Goal: Book appointment/travel/reservation

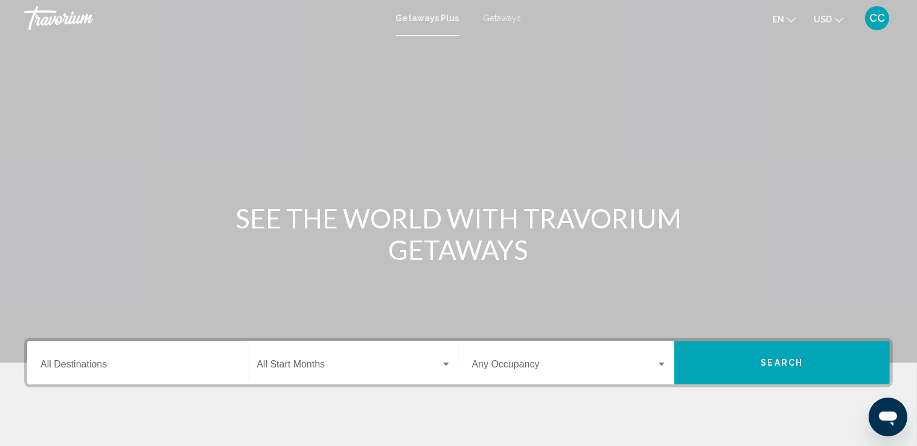
click at [176, 360] on div "Destination All Destinations" at bounding box center [137, 363] width 195 height 38
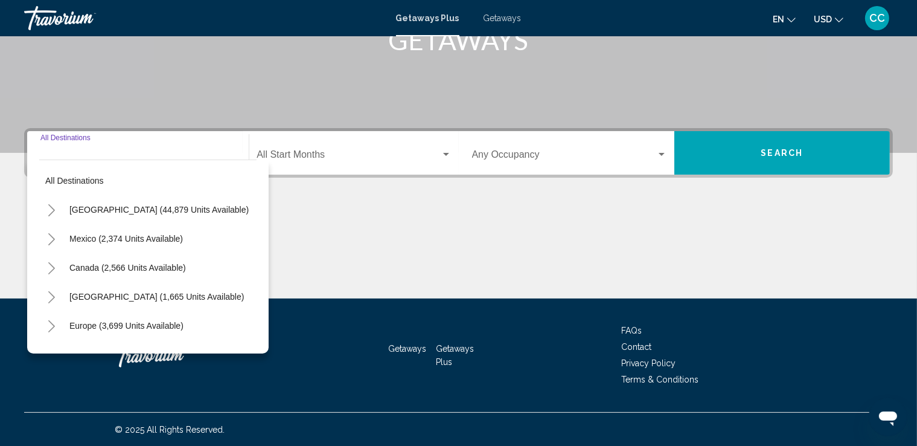
scroll to position [210, 0]
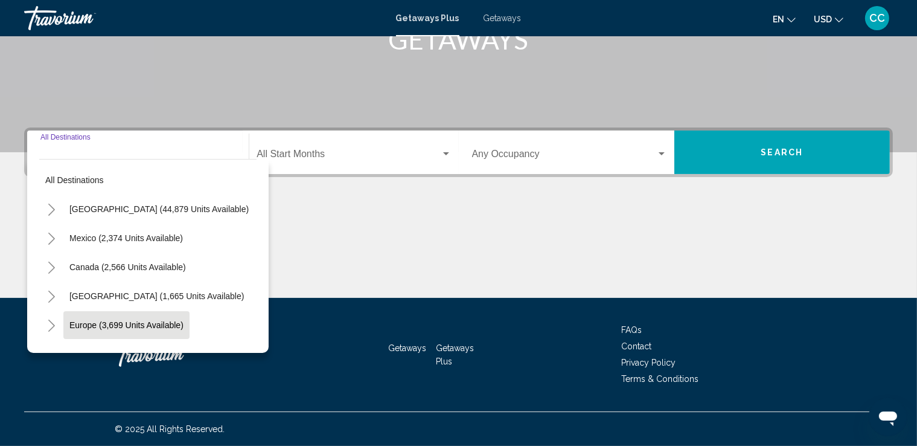
click at [111, 323] on span "Europe (3,699 units available)" at bounding box center [126, 325] width 114 height 10
type input "**********"
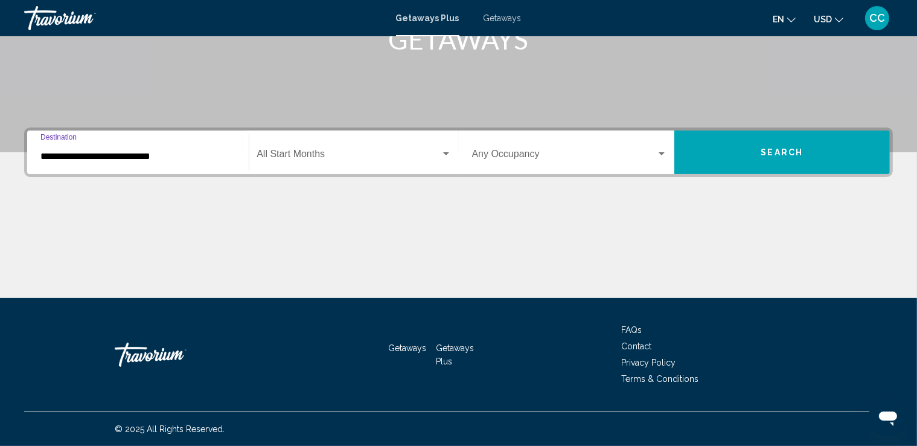
click at [360, 158] on span "Search widget" at bounding box center [349, 156] width 184 height 11
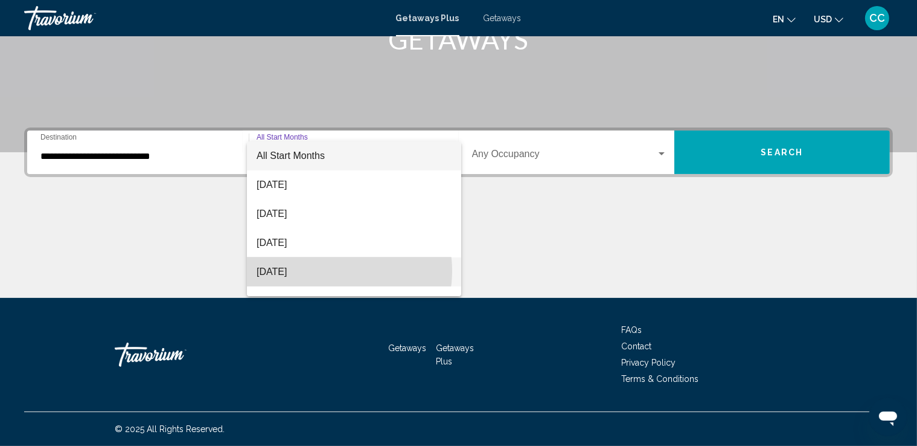
click at [334, 270] on span "[DATE]" at bounding box center [354, 271] width 195 height 29
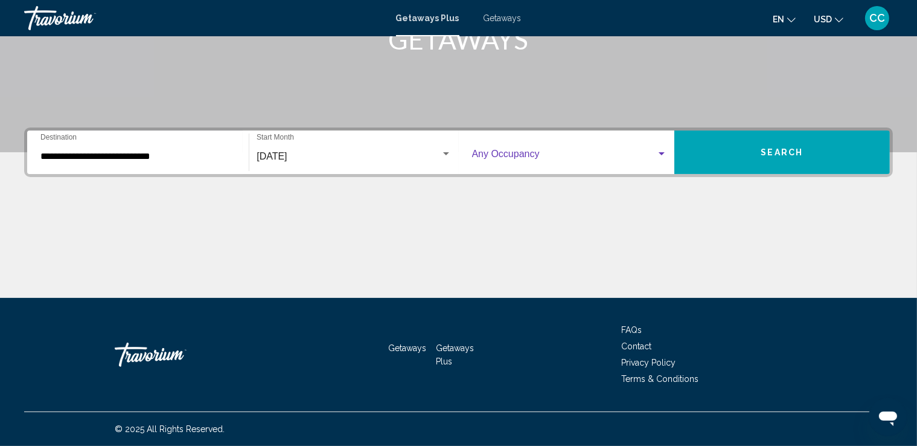
click at [662, 153] on div "Search widget" at bounding box center [661, 154] width 11 height 10
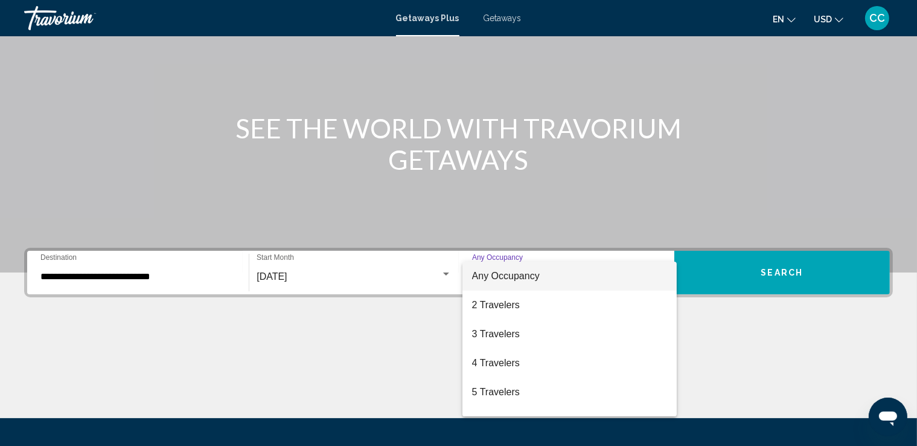
scroll to position [89, 0]
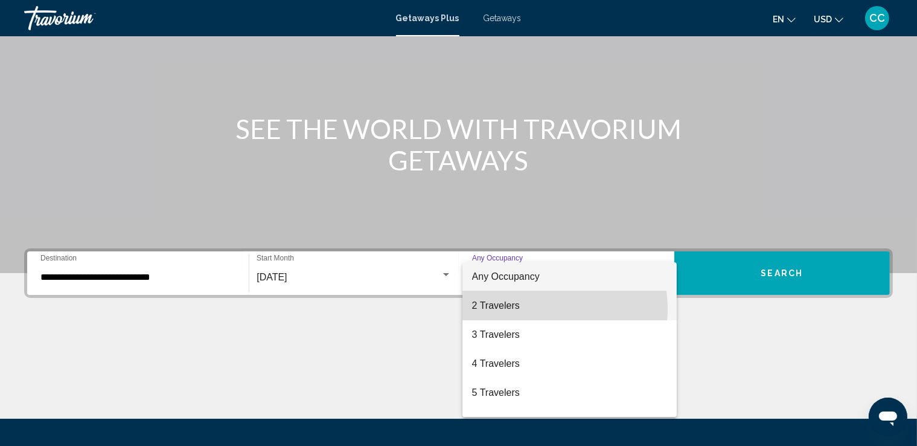
click at [538, 309] on span "2 Travelers" at bounding box center [569, 305] width 195 height 29
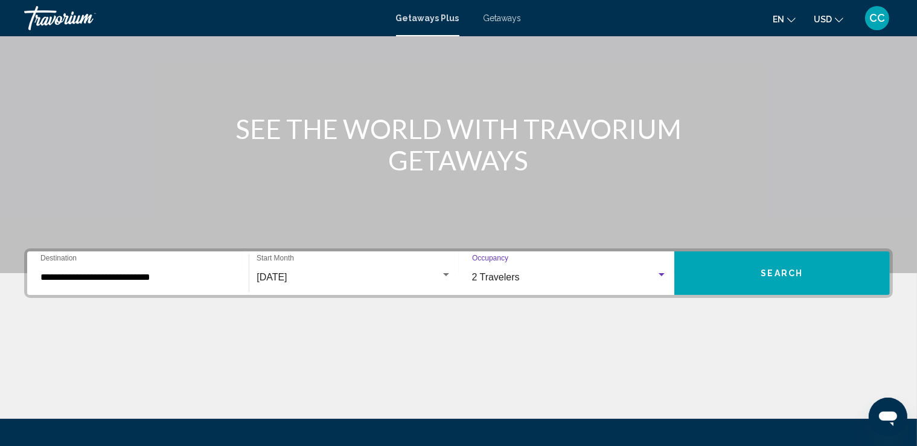
click at [657, 272] on div "Search widget" at bounding box center [661, 275] width 11 height 10
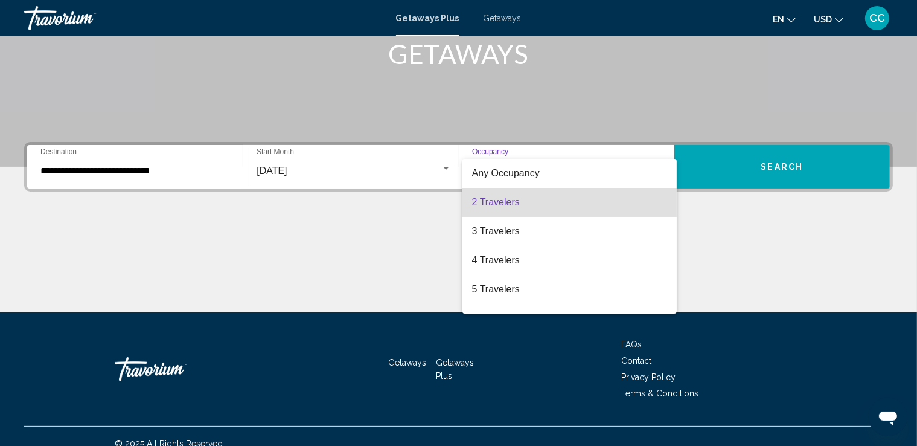
scroll to position [210, 0]
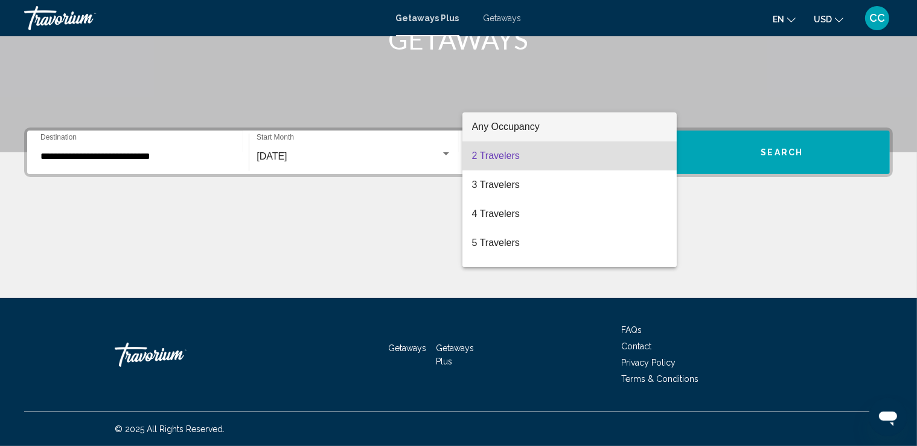
click at [517, 127] on span "Any Occupancy" at bounding box center [506, 126] width 68 height 10
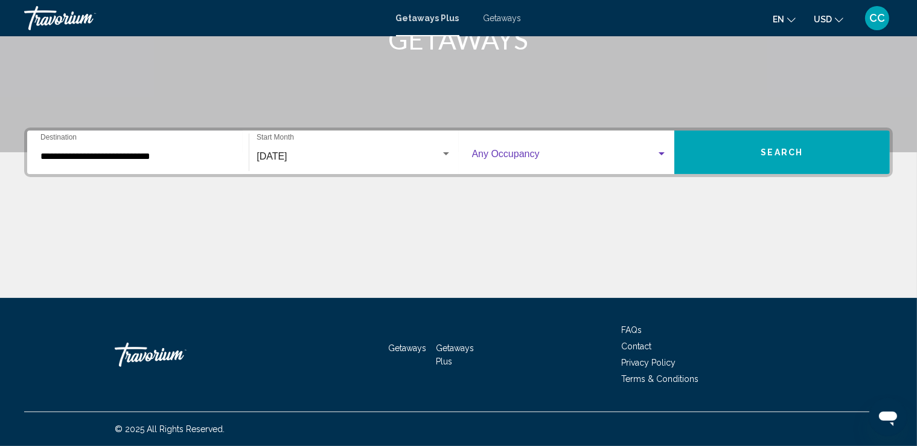
click at [661, 149] on div "Search widget" at bounding box center [661, 154] width 11 height 10
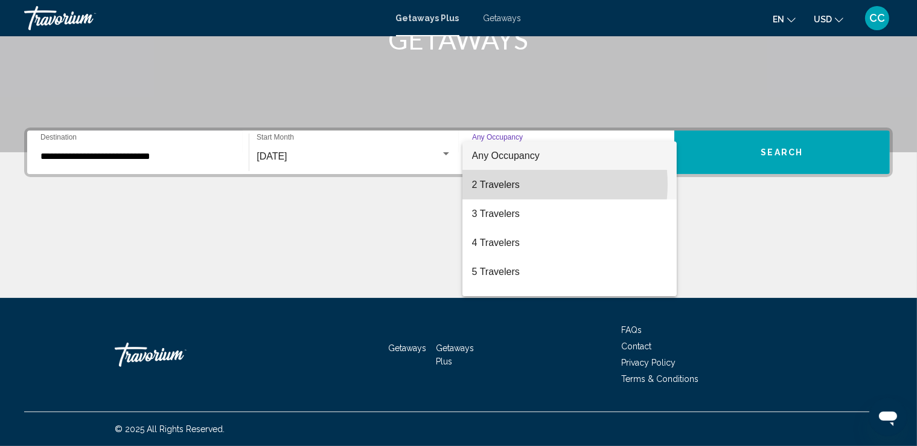
click at [531, 184] on span "2 Travelers" at bounding box center [569, 184] width 195 height 29
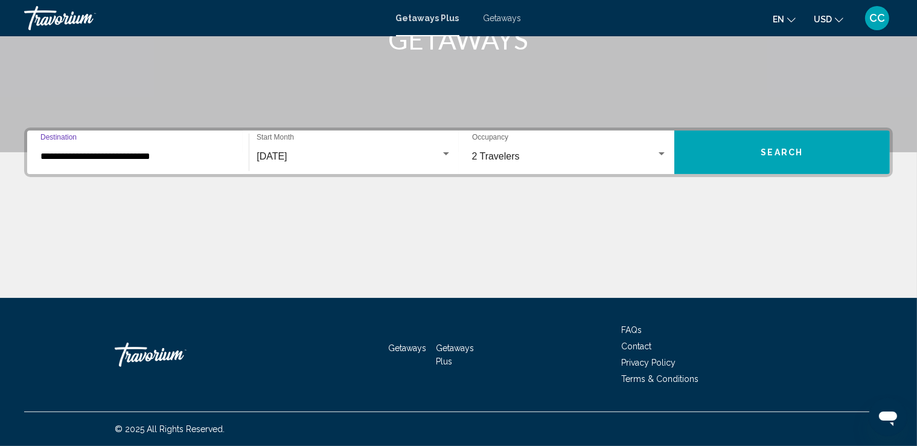
click at [187, 155] on input "**********" at bounding box center [137, 156] width 195 height 11
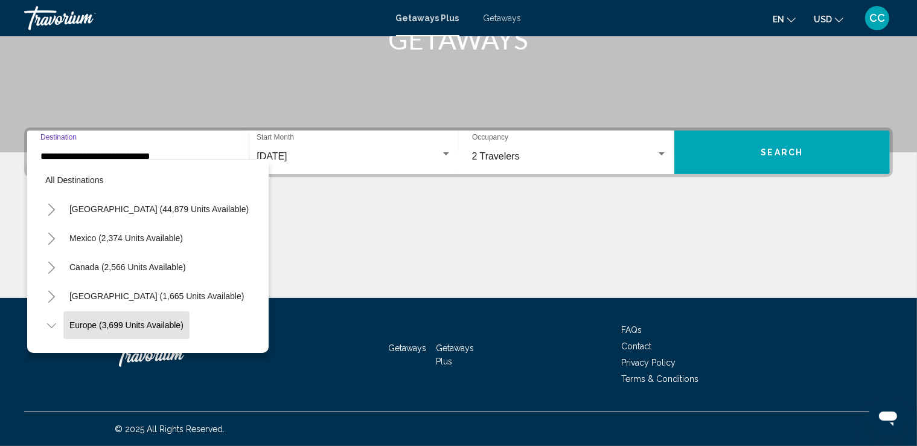
scroll to position [77, 0]
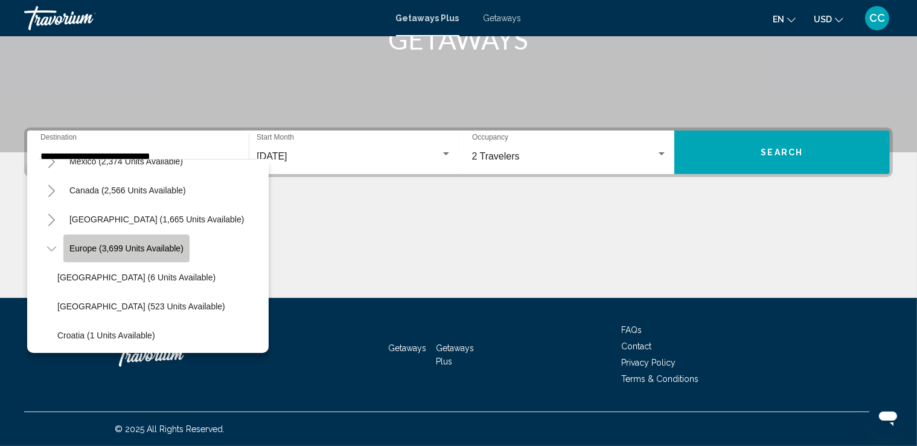
click at [178, 251] on span "Europe (3,699 units available)" at bounding box center [126, 248] width 114 height 10
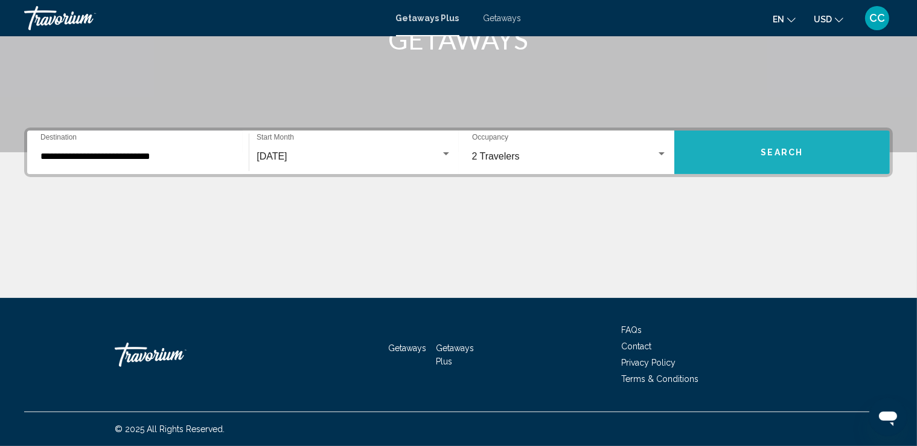
click at [778, 155] on span "Search" at bounding box center [782, 153] width 42 height 10
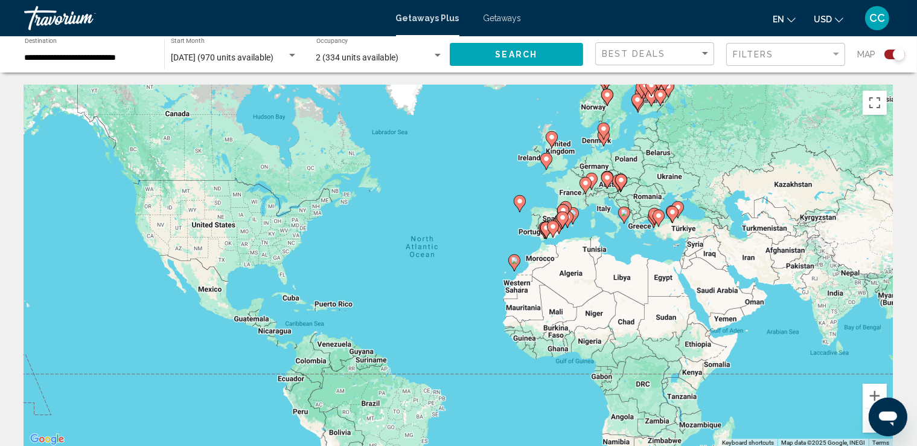
click at [569, 196] on div "To activate drag with keyboard, press Alt + Enter. Once in keyboard drag state,…" at bounding box center [458, 266] width 869 height 362
click at [575, 185] on div "To activate drag with keyboard, press Alt + Enter. Once in keyboard drag state,…" at bounding box center [458, 266] width 869 height 362
click at [573, 190] on div "To activate drag with keyboard, press Alt + Enter. Once in keyboard drag state,…" at bounding box center [458, 266] width 869 height 362
click at [876, 395] on button "Zoom in" at bounding box center [875, 395] width 24 height 24
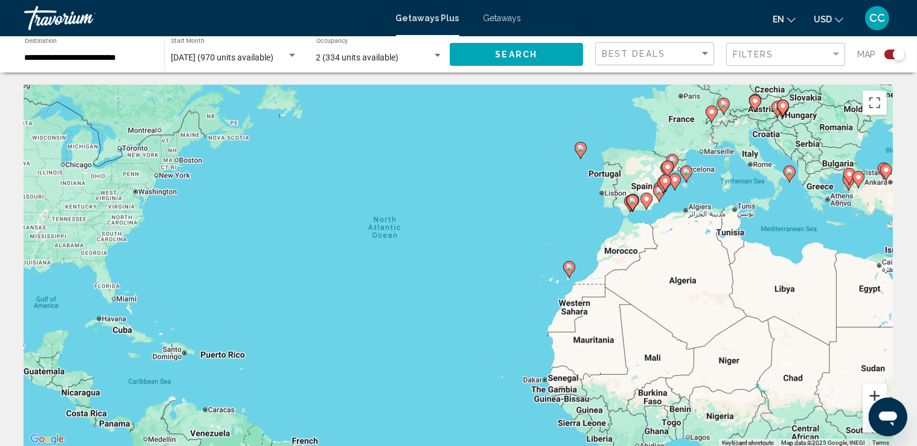
click at [876, 395] on button "Zoom in" at bounding box center [875, 395] width 24 height 24
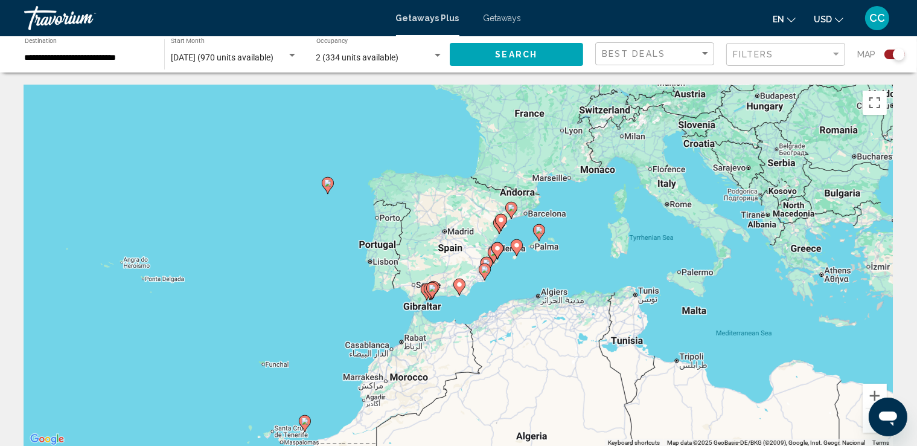
drag, startPoint x: 647, startPoint y: 205, endPoint x: 269, endPoint y: 349, distance: 404.9
click at [269, 349] on div "To activate drag with keyboard, press Alt + Enter. Once in keyboard drag state,…" at bounding box center [458, 266] width 869 height 362
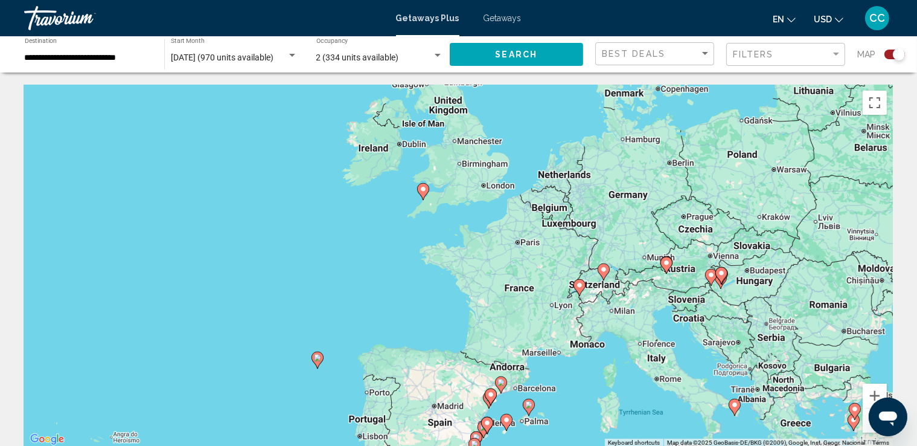
drag, startPoint x: 569, startPoint y: 162, endPoint x: 563, endPoint y: 327, distance: 165.0
click at [563, 327] on div "To activate drag with keyboard, press Alt + Enter. Once in keyboard drag state,…" at bounding box center [458, 266] width 869 height 362
click at [494, 18] on span "Getaways" at bounding box center [503, 18] width 38 height 10
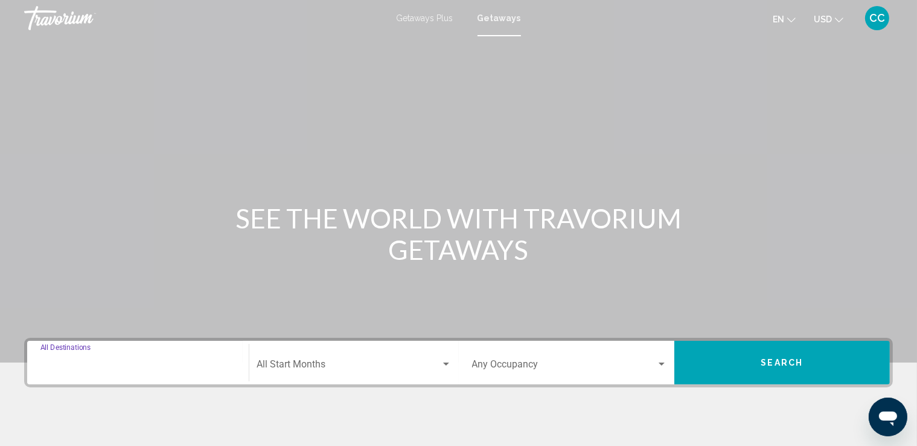
click at [137, 366] on input "Destination All Destinations" at bounding box center [137, 366] width 195 height 11
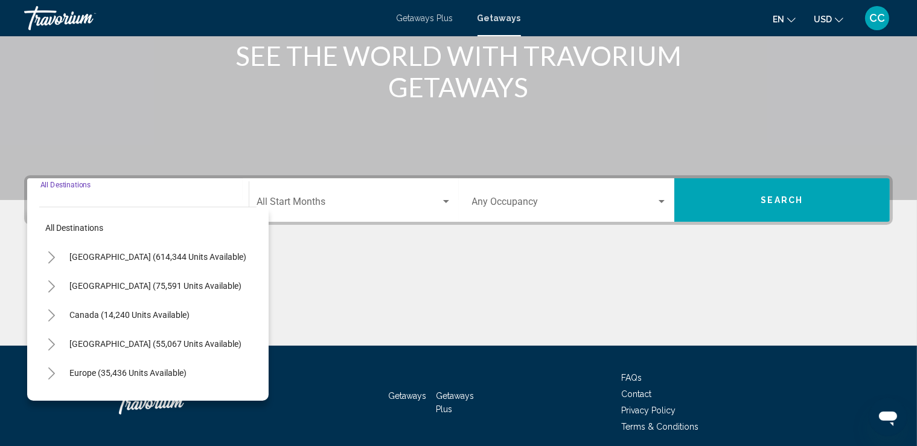
scroll to position [210, 0]
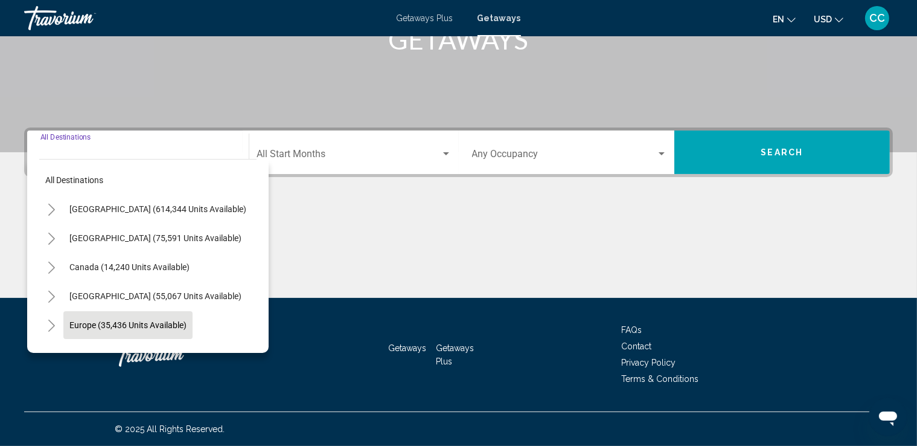
click at [118, 323] on span "Europe (35,436 units available)" at bounding box center [127, 325] width 117 height 10
type input "**********"
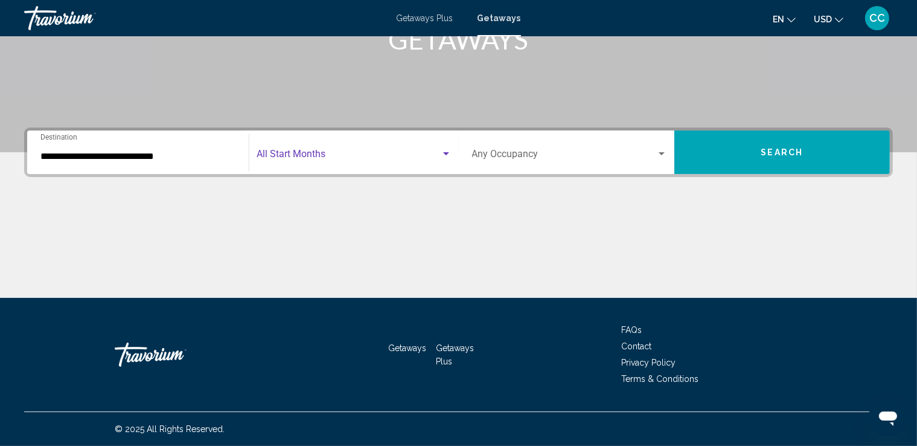
click at [446, 151] on div "Search widget" at bounding box center [446, 154] width 11 height 10
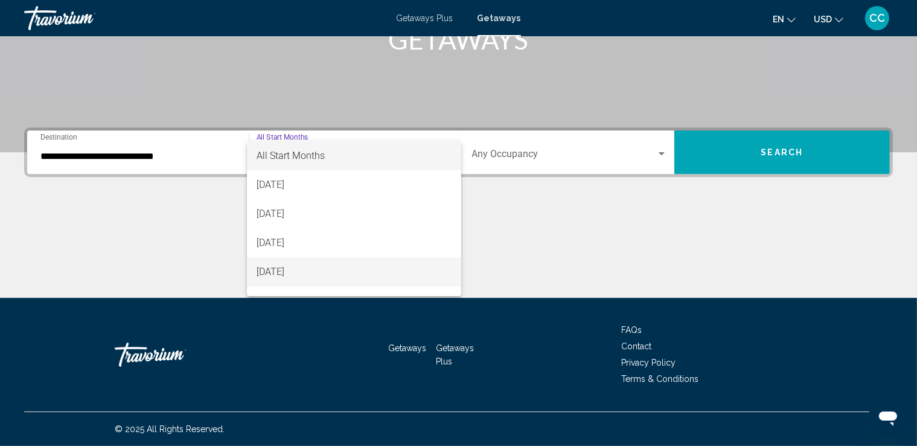
click at [310, 270] on span "[DATE]" at bounding box center [354, 271] width 195 height 29
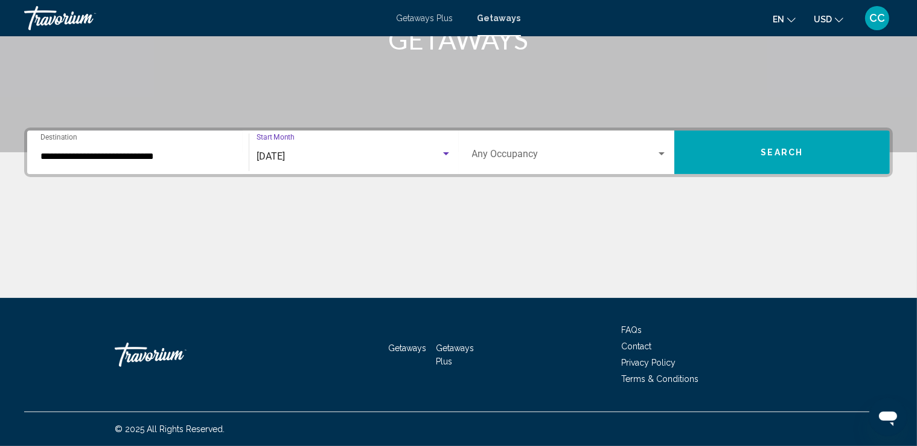
click at [742, 155] on button "Search" at bounding box center [782, 151] width 216 height 43
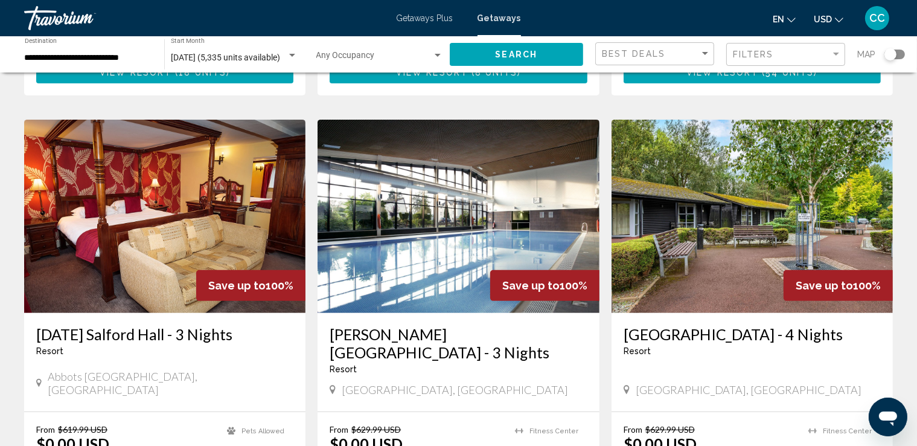
scroll to position [420, 0]
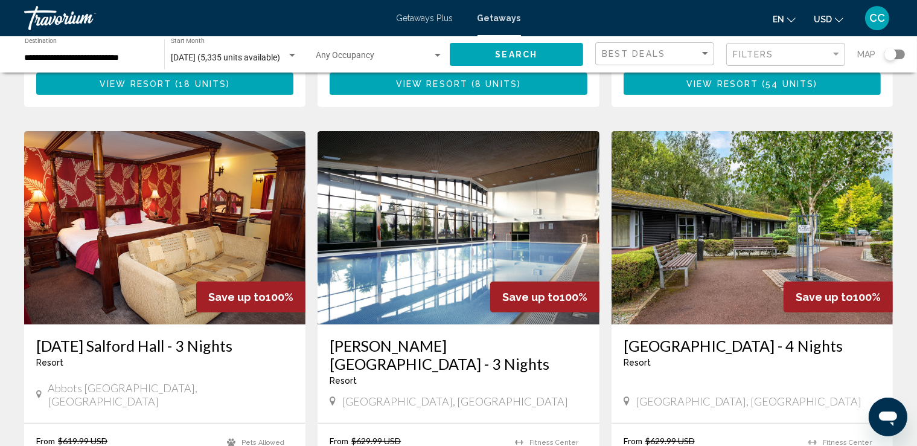
click at [473, 205] on img "Main content" at bounding box center [458, 227] width 281 height 193
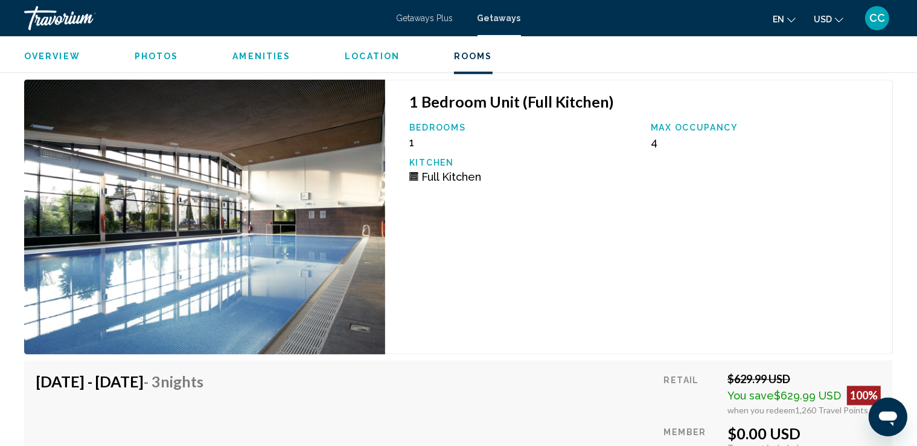
scroll to position [2009, 0]
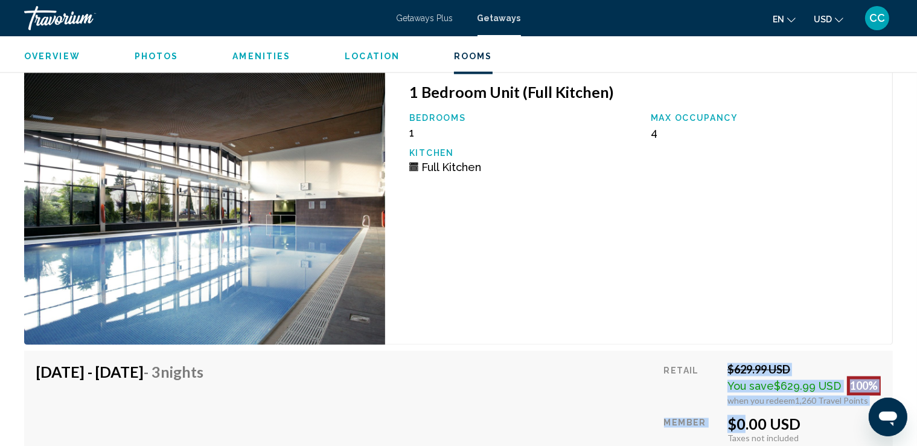
drag, startPoint x: 705, startPoint y: 319, endPoint x: 711, endPoint y: 189, distance: 130.6
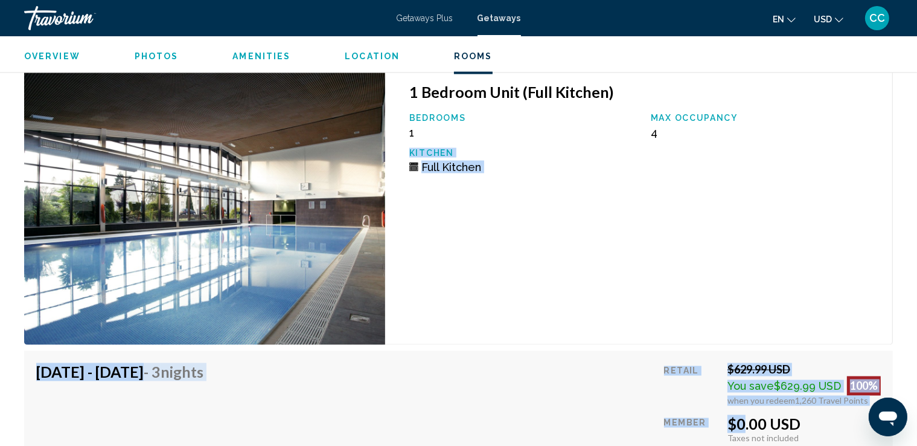
click at [595, 232] on div "1 Bedroom Unit (Full Kitchen) Bedrooms 1 Max Occupancy 4 Kitchen Full Kitchen" at bounding box center [639, 207] width 508 height 275
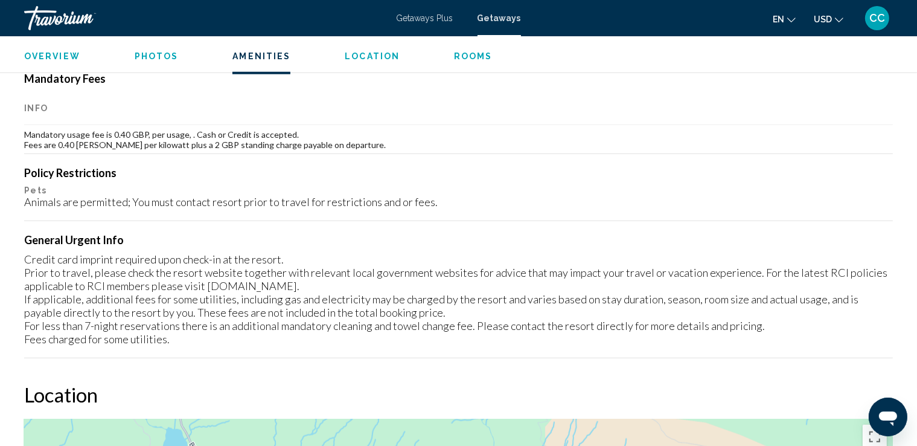
scroll to position [1087, 0]
